Goal: Transaction & Acquisition: Purchase product/service

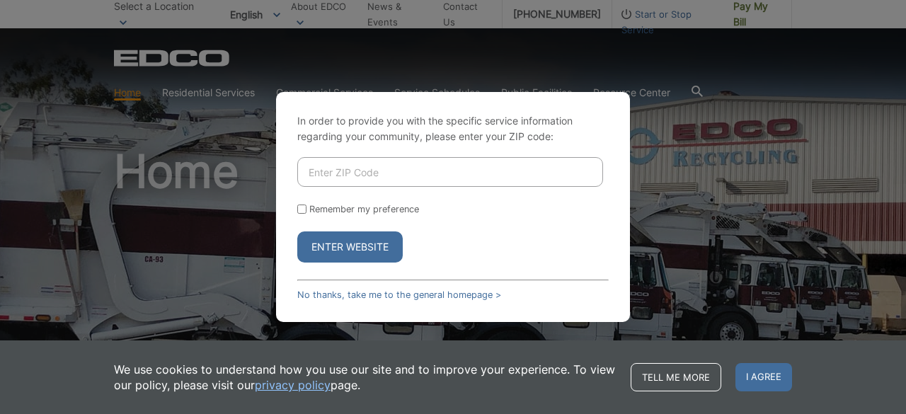
click at [375, 177] on input "Enter ZIP Code" at bounding box center [450, 172] width 306 height 30
type input "92118"
drag, startPoint x: 354, startPoint y: 254, endPoint x: 363, endPoint y: 251, distance: 9.4
click at [355, 254] on button "Enter Website" at bounding box center [350, 247] width 106 height 31
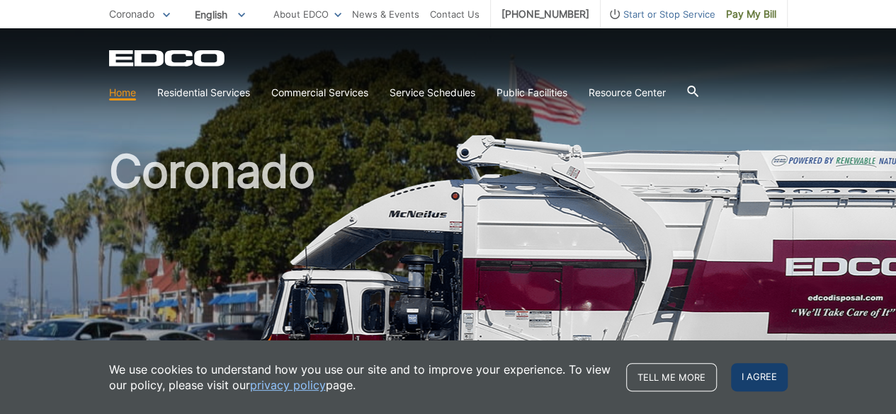
click at [762, 387] on span "I agree" at bounding box center [759, 377] width 57 height 28
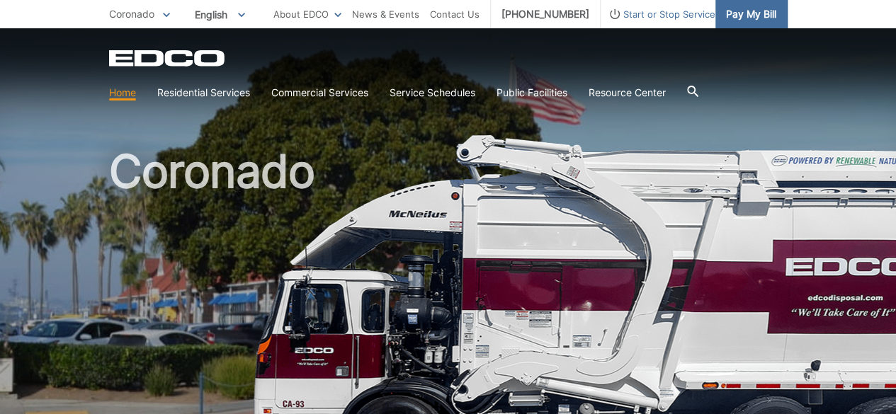
click at [749, 11] on span "Pay My Bill" at bounding box center [751, 14] width 50 height 16
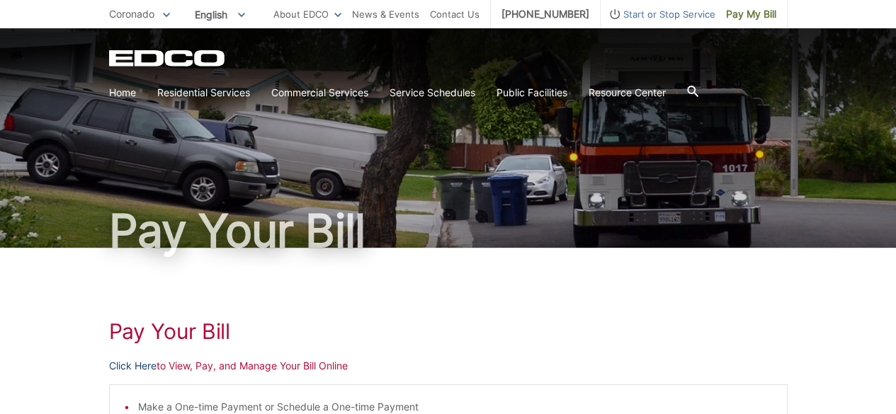
click at [123, 363] on link "Click Here" at bounding box center [132, 366] width 47 height 16
